Goal: Information Seeking & Learning: Learn about a topic

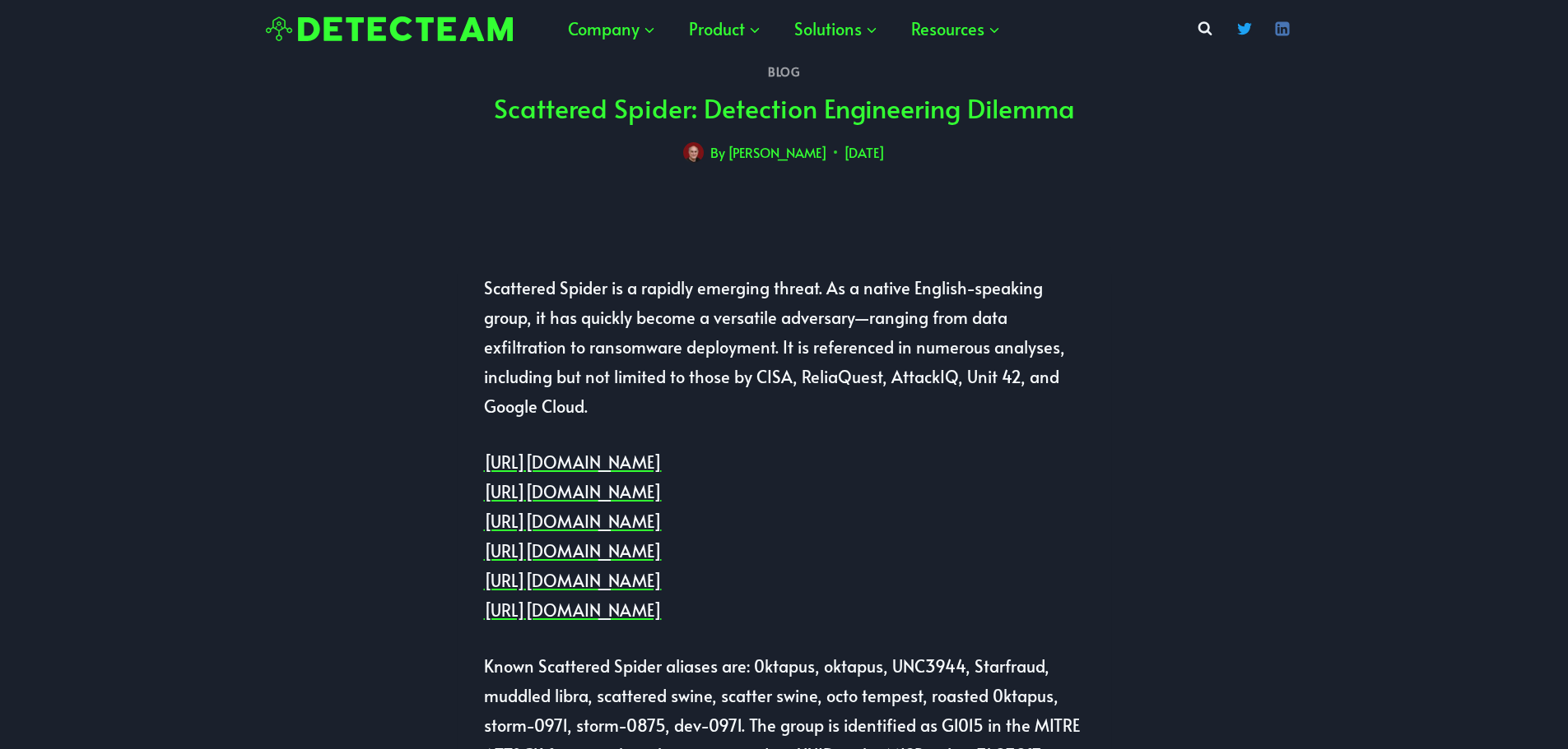
click at [749, 316] on p "Scattered Spider is a rapidly emerging threat. As a native English-speaking gro…" at bounding box center [784, 347] width 601 height 148
click at [648, 328] on p "Scattered Spider is a rapidly emerging threat. As a native English-speaking gro…" at bounding box center [784, 347] width 601 height 148
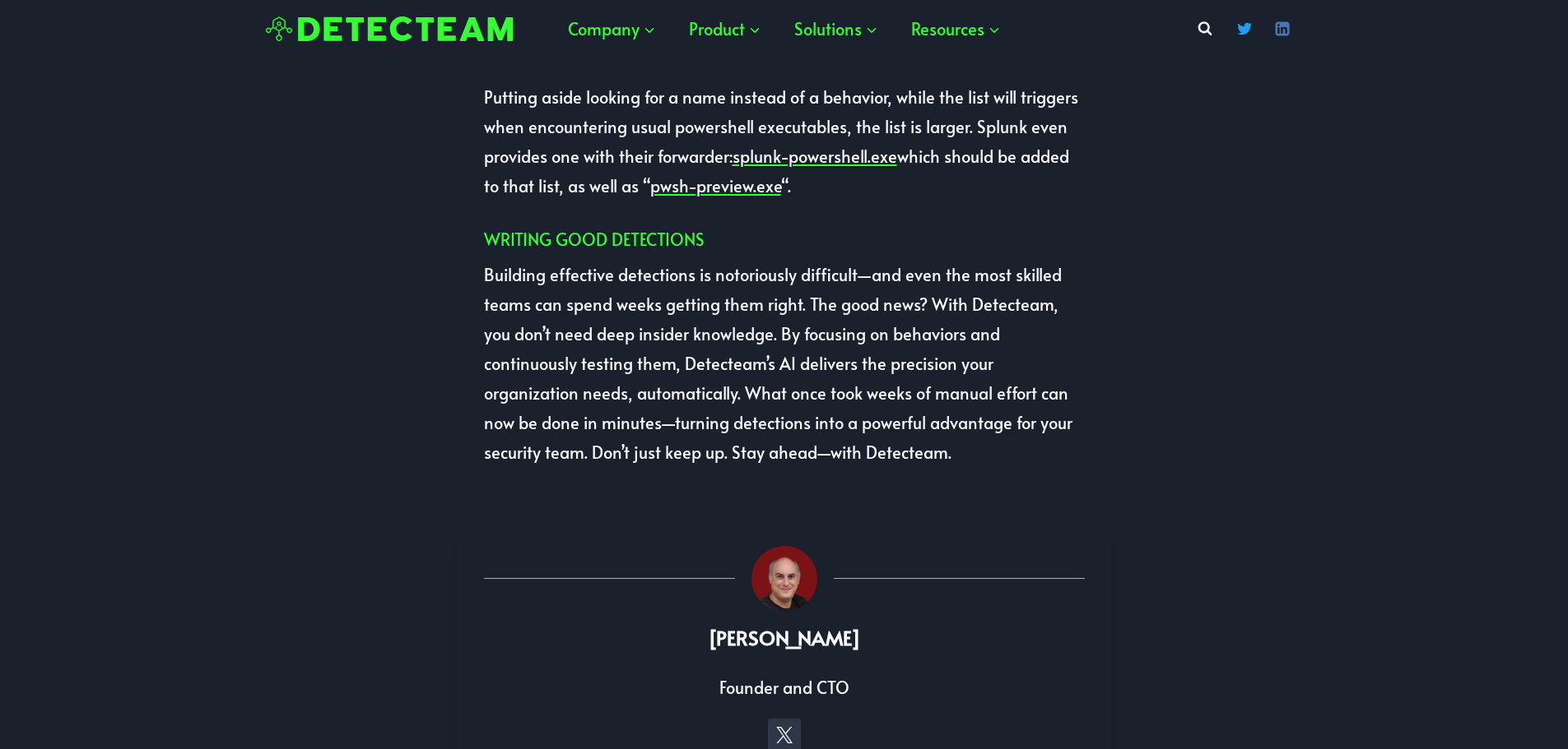
scroll to position [3701, 0]
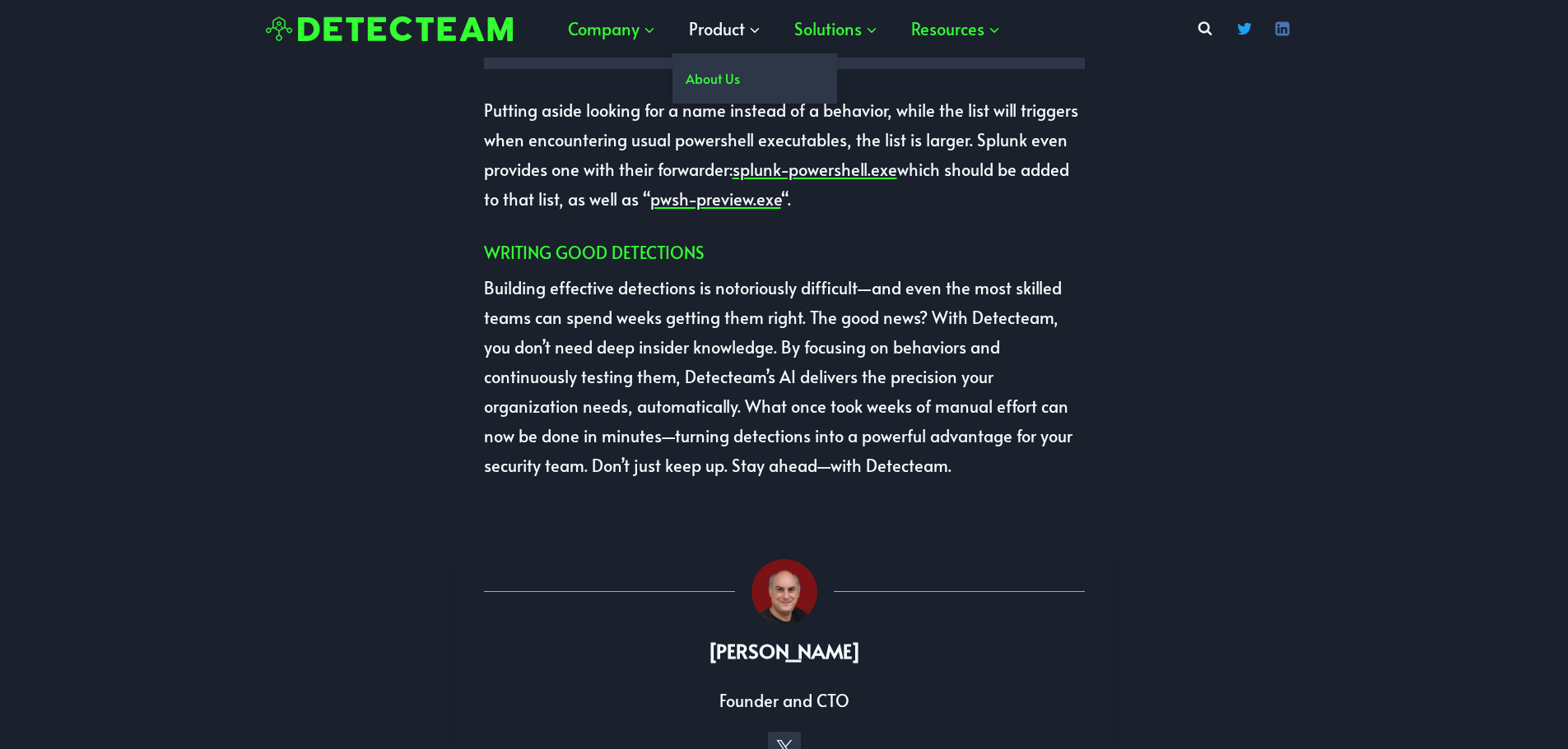
click at [719, 20] on span "Product Expand" at bounding box center [725, 28] width 73 height 30
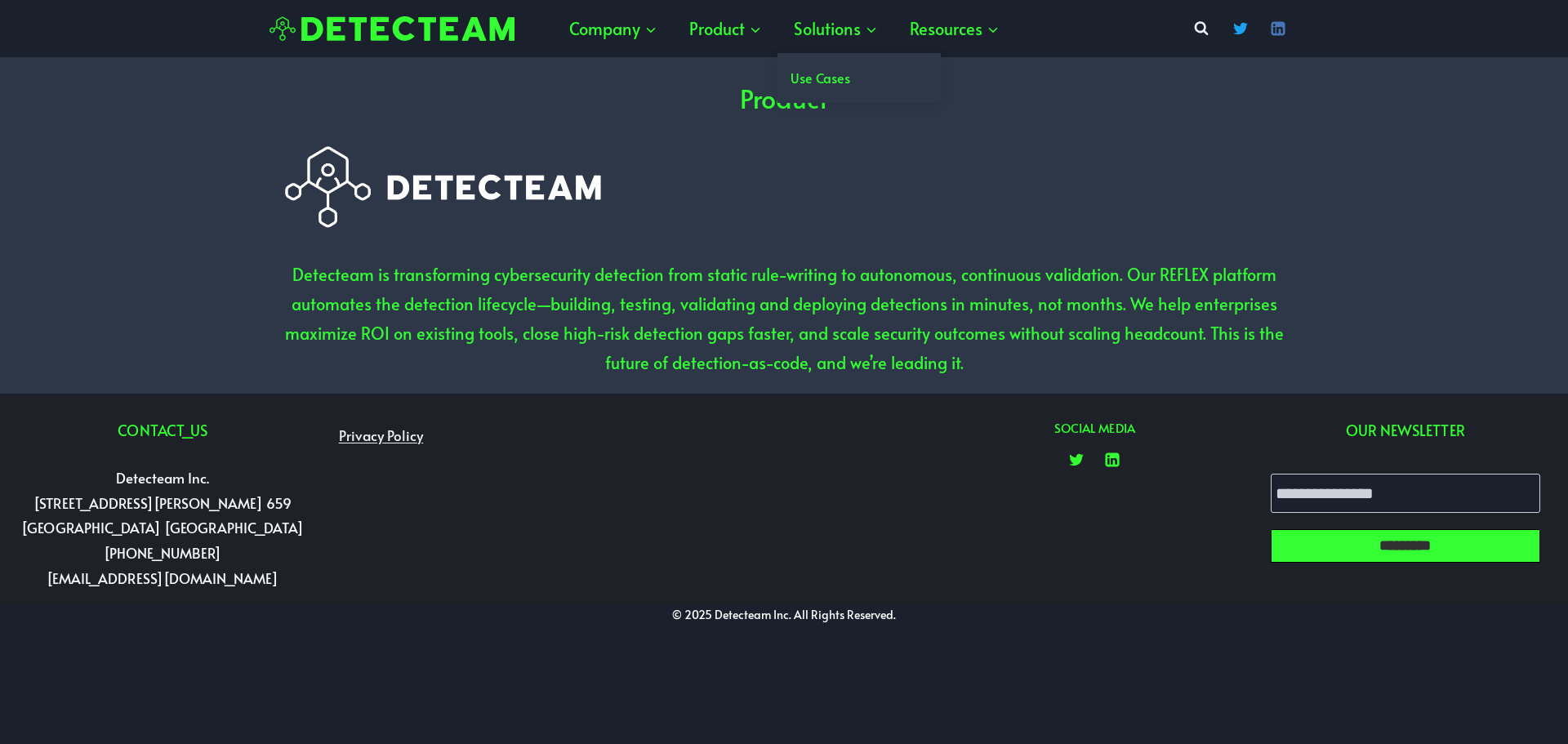
click at [829, 74] on link "Use Cases" at bounding box center [859, 78] width 164 height 50
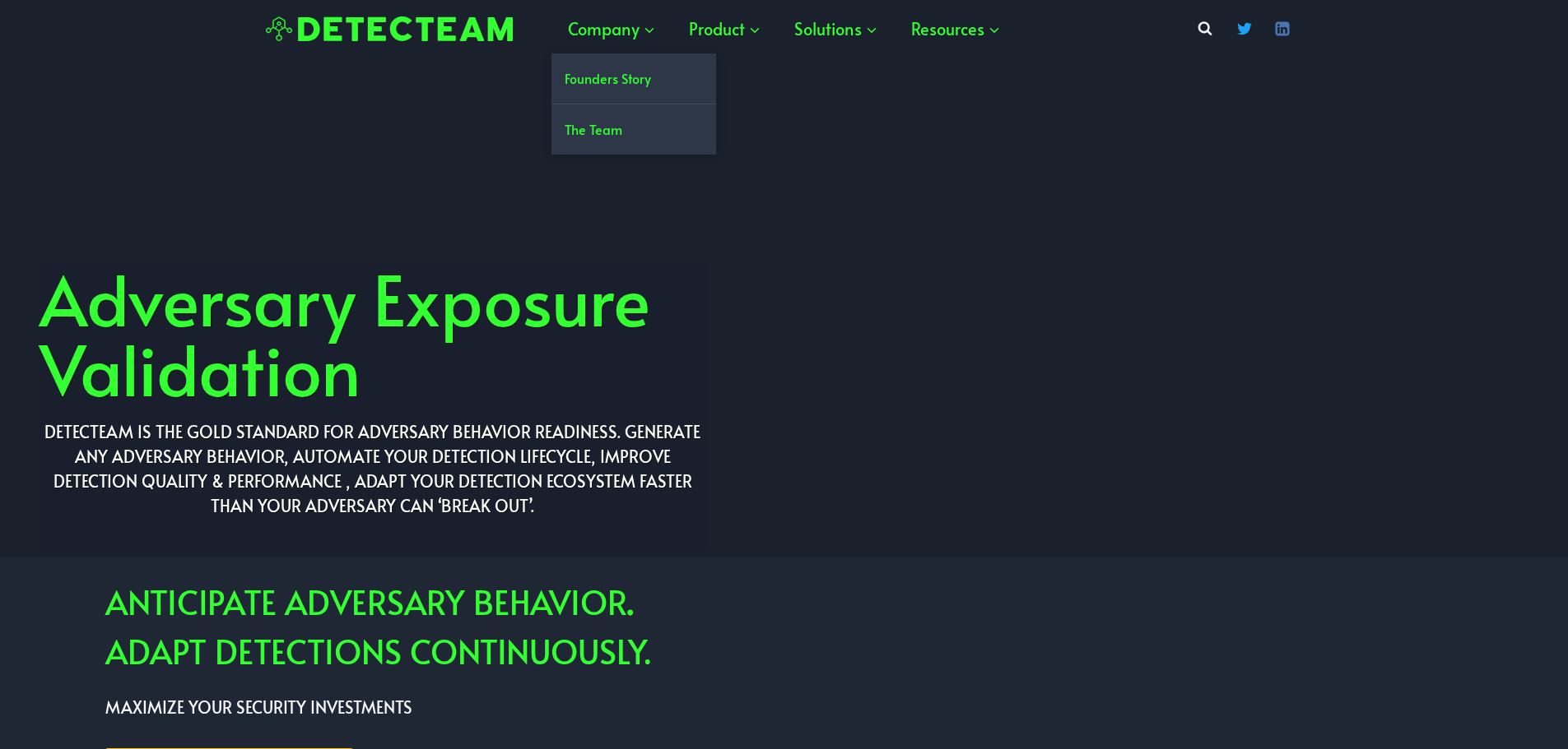
click at [627, 77] on link "Founders Story" at bounding box center [633, 79] width 165 height 50
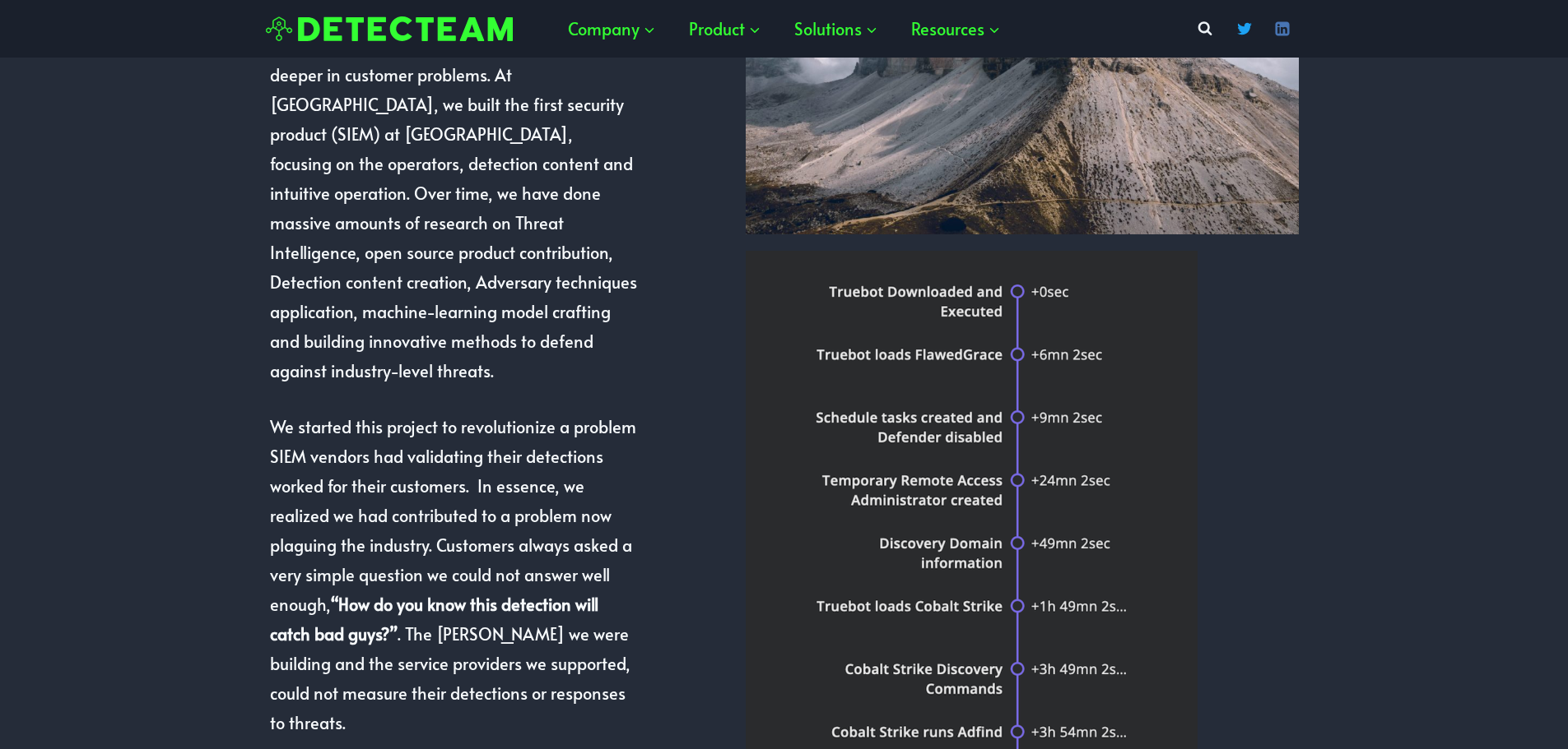
scroll to position [329, 0]
